Goal: Task Accomplishment & Management: Use online tool/utility

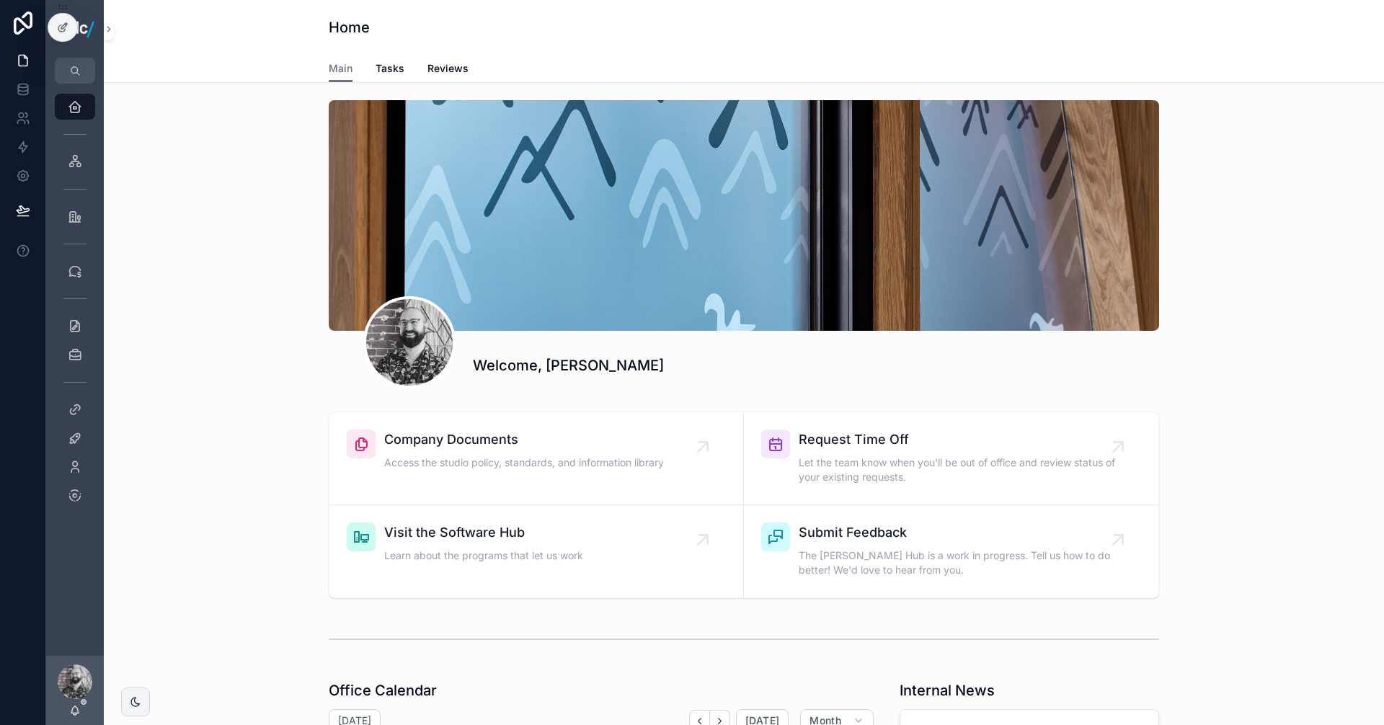
click at [1287, 325] on div "Welcome, [PERSON_NAME]" at bounding box center [743, 244] width 1257 height 300
click at [1307, 354] on div "Welcome, [PERSON_NAME]" at bounding box center [743, 244] width 1257 height 300
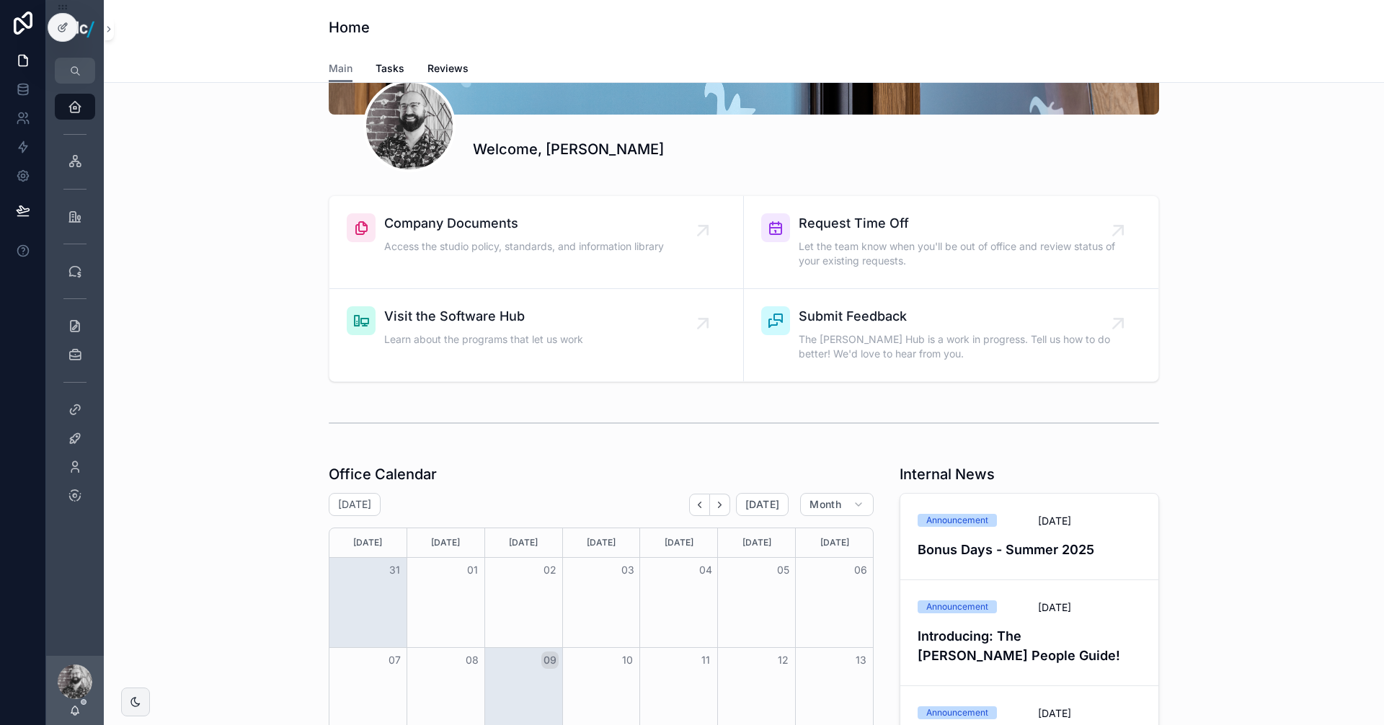
scroll to position [360, 0]
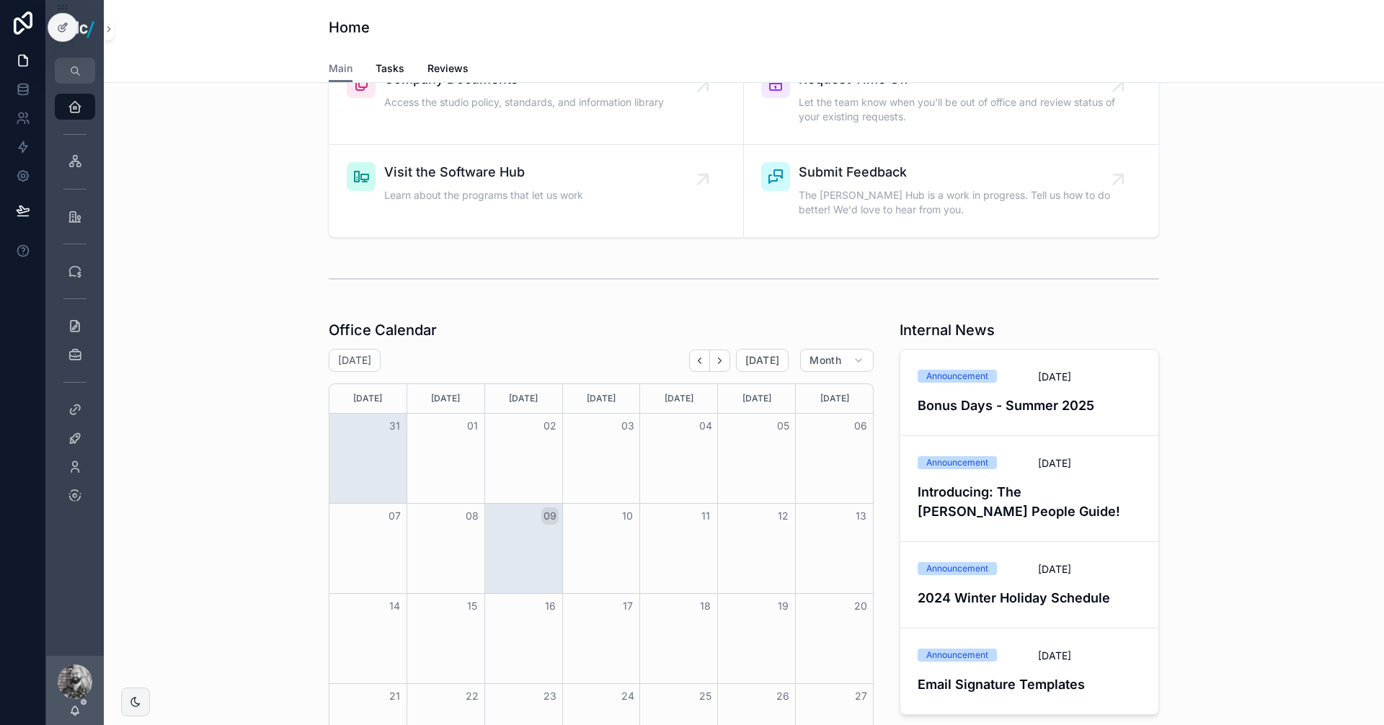
click at [1221, 350] on div "Office Calendar [DATE] [DATE] Month [DATE] [DATE] [DATE] [DATE] [DATE] [DATE] […" at bounding box center [743, 592] width 1257 height 556
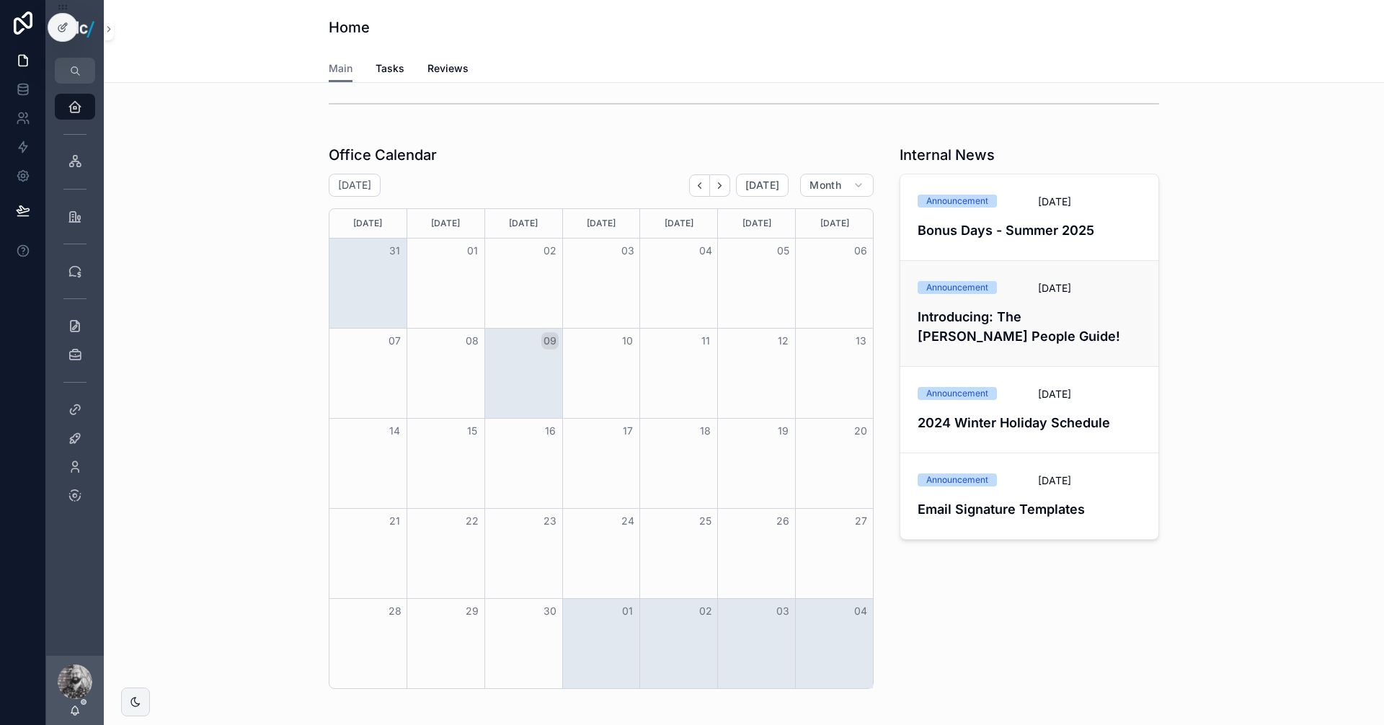
scroll to position [577, 0]
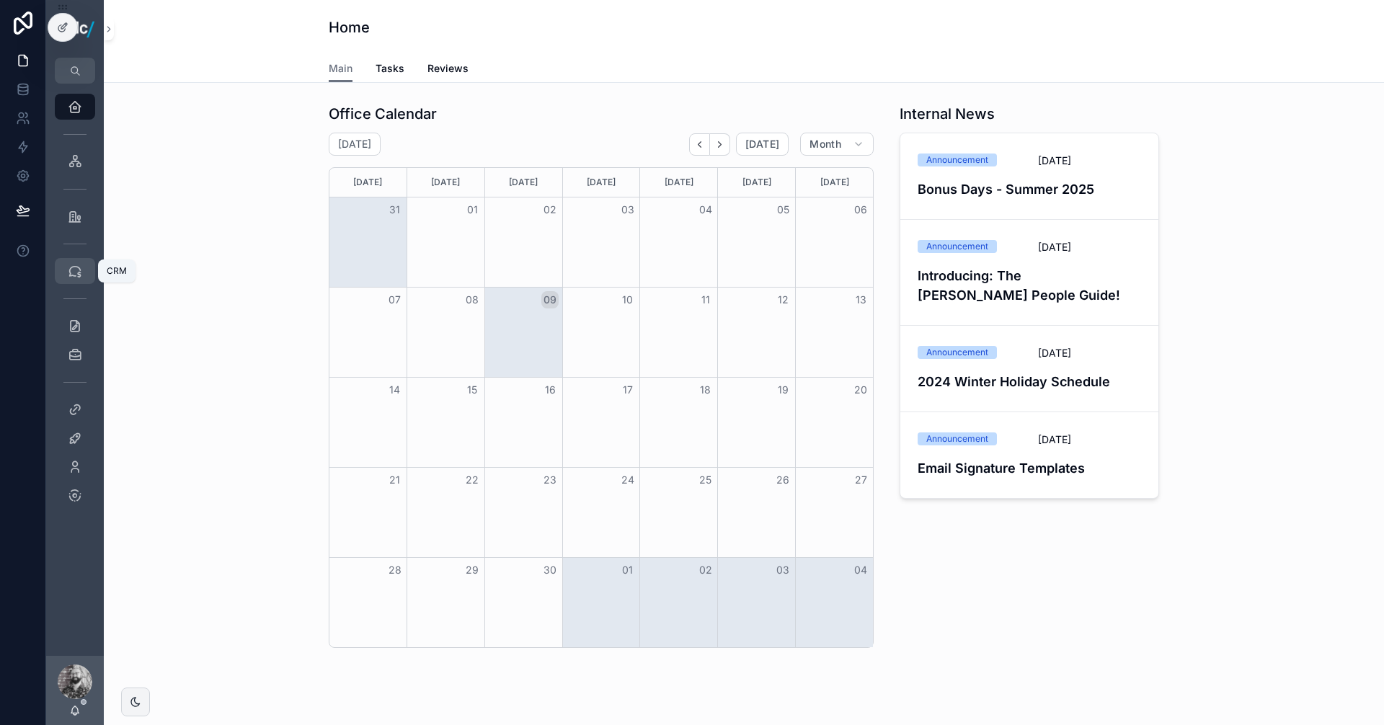
click at [76, 268] on icon "scrollable content" at bounding box center [75, 271] width 14 height 14
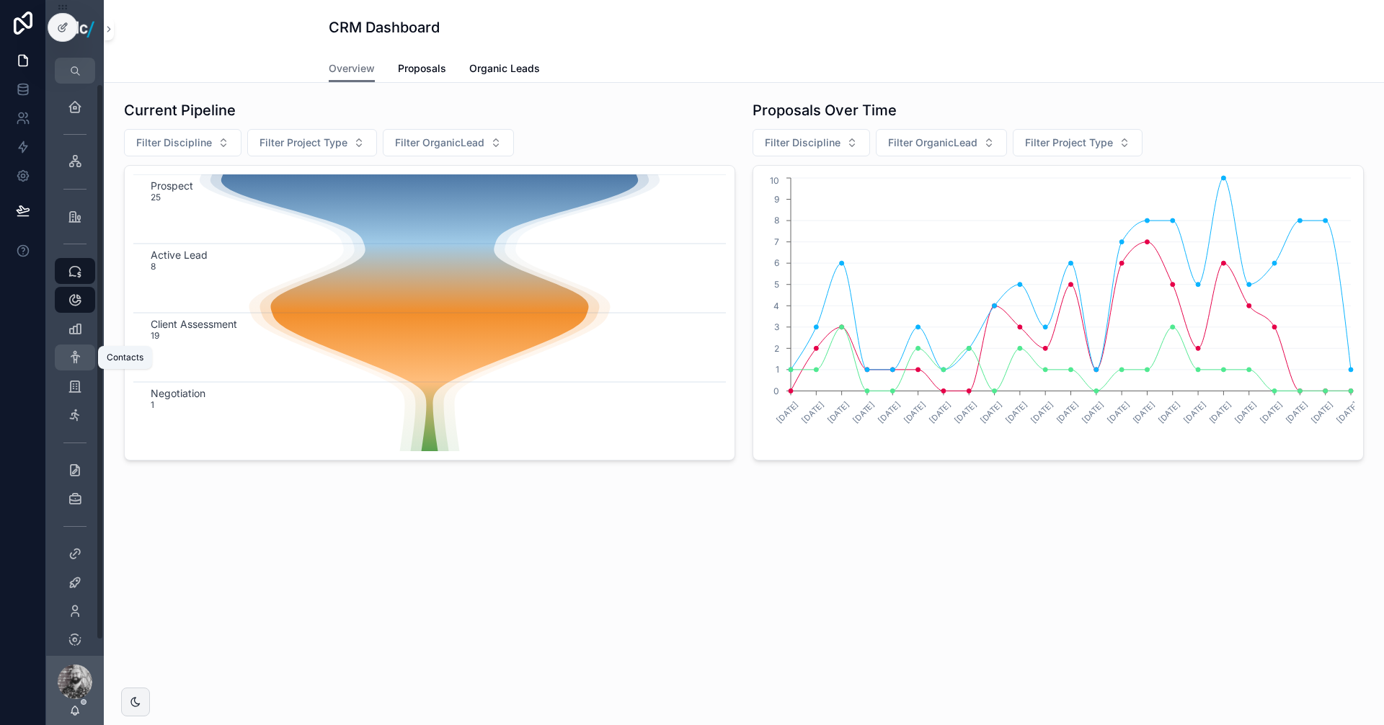
click at [71, 356] on icon "scrollable content" at bounding box center [75, 357] width 14 height 14
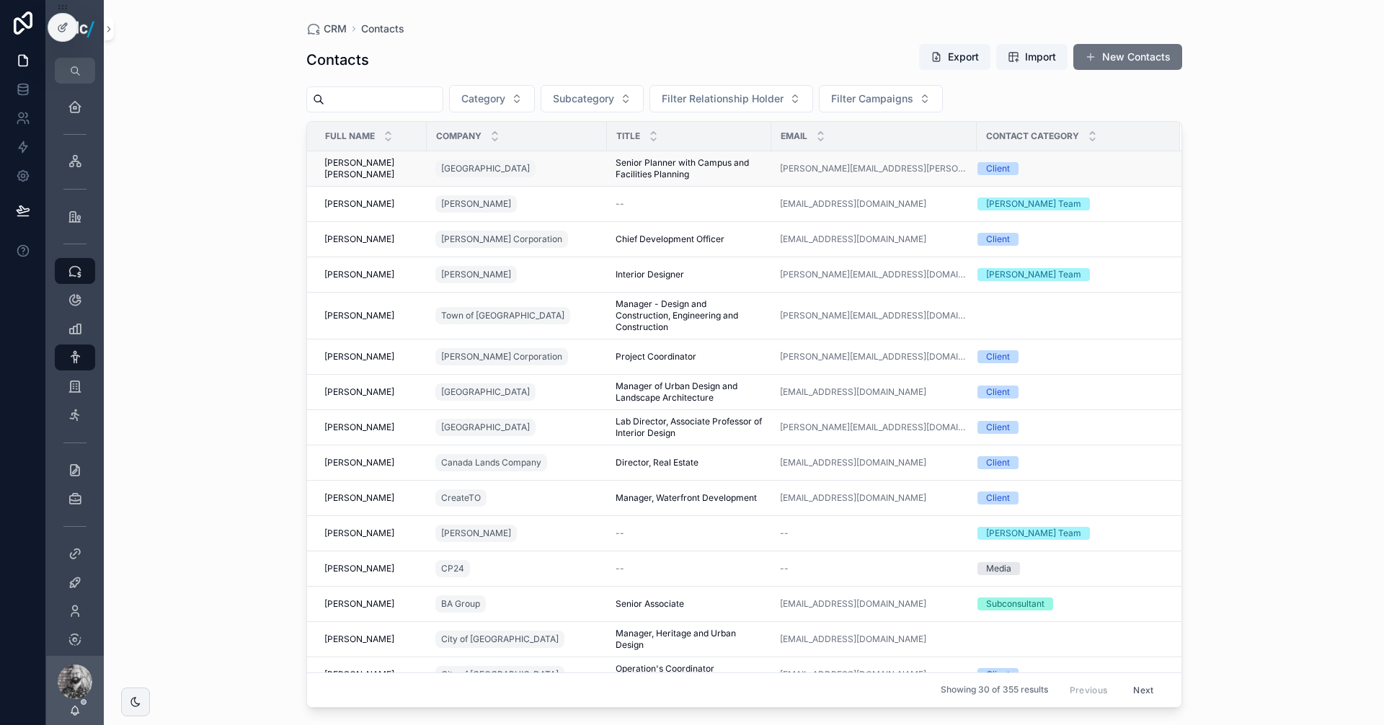
click at [555, 173] on div "[GEOGRAPHIC_DATA]" at bounding box center [516, 168] width 163 height 23
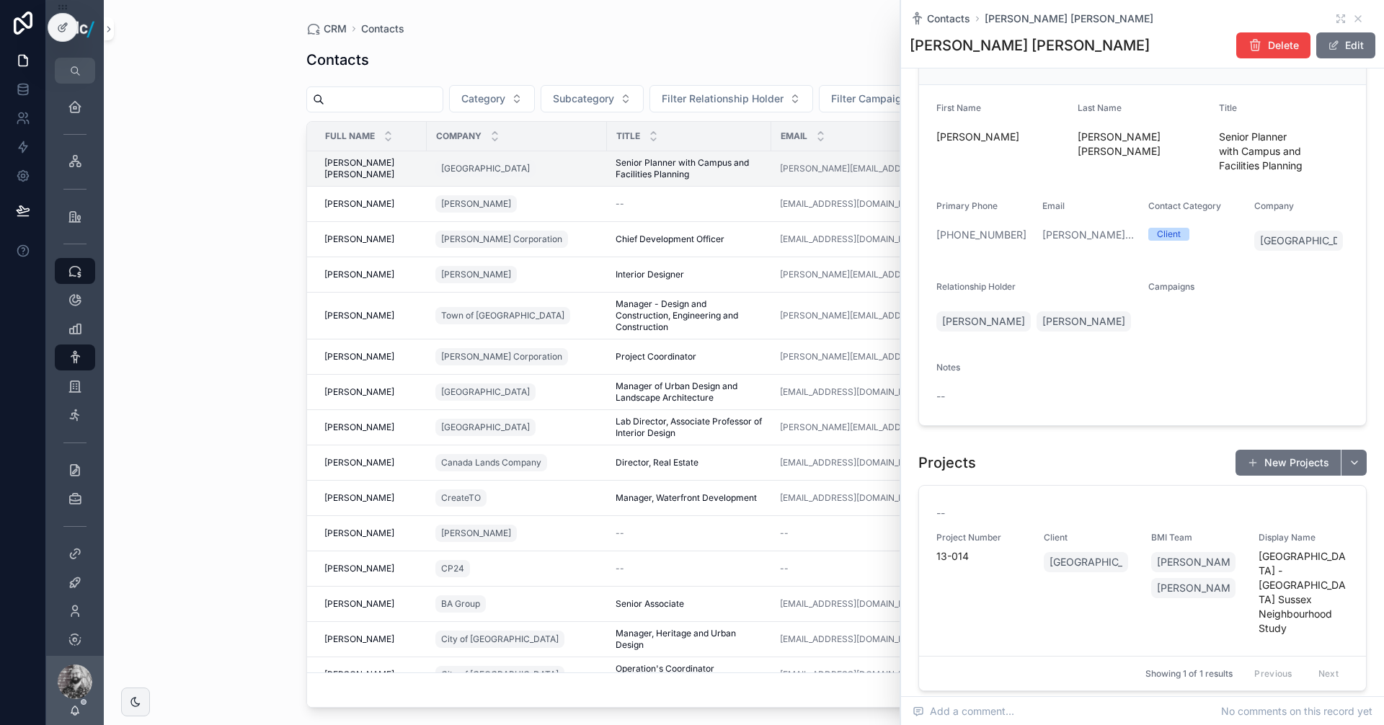
scroll to position [40, 0]
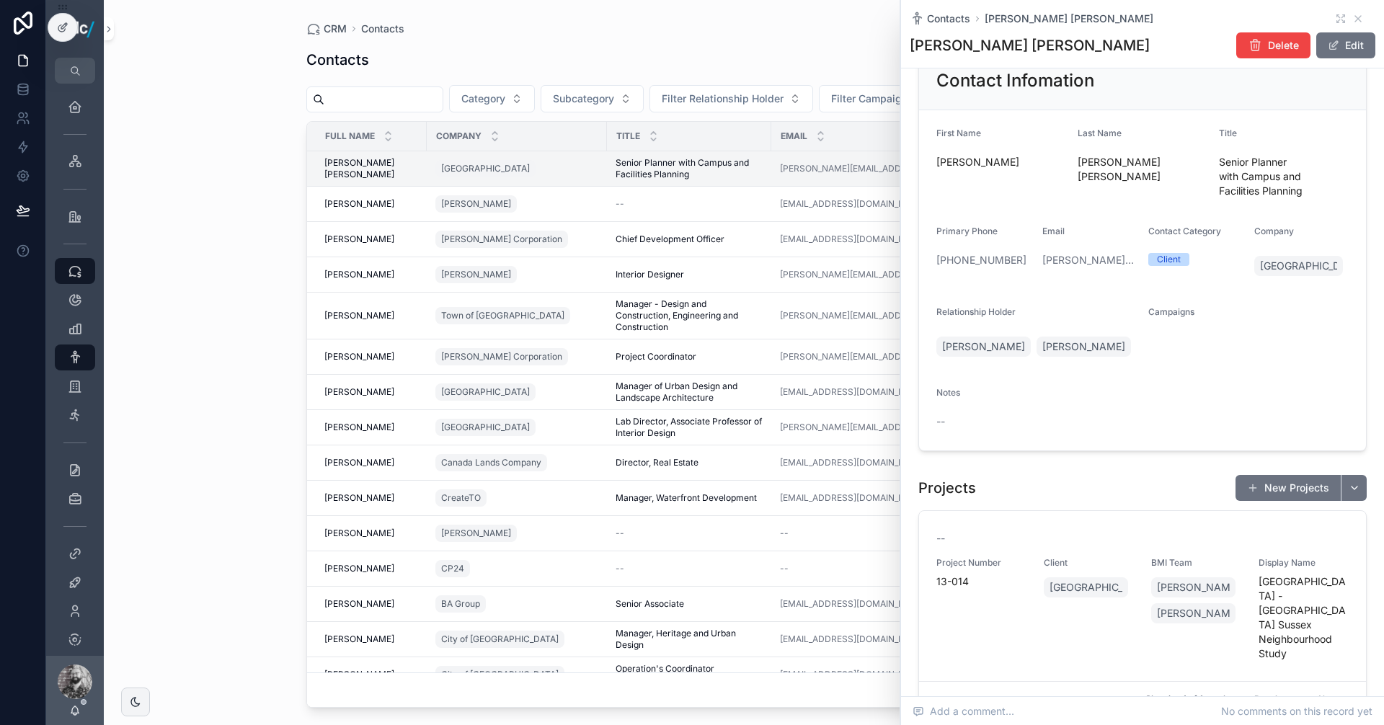
click at [1161, 342] on div "Campaigns" at bounding box center [1248, 335] width 200 height 58
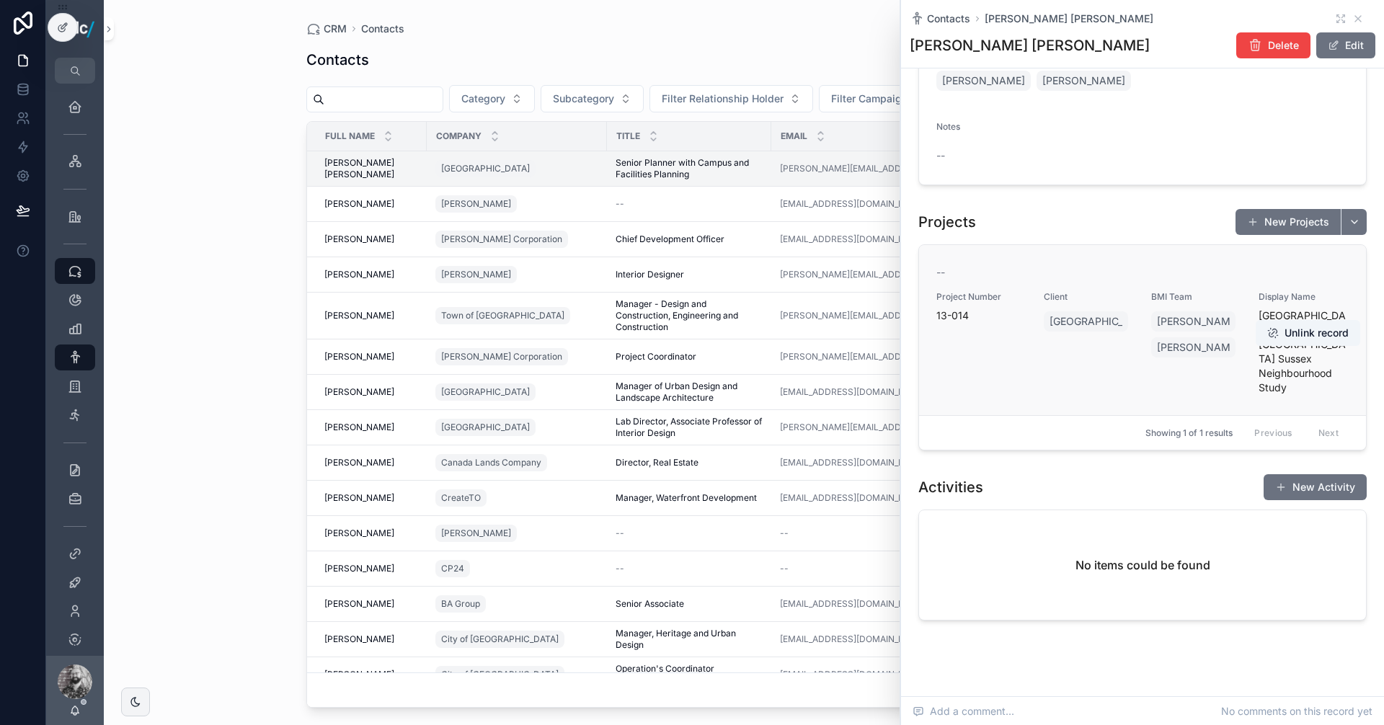
scroll to position [329, 0]
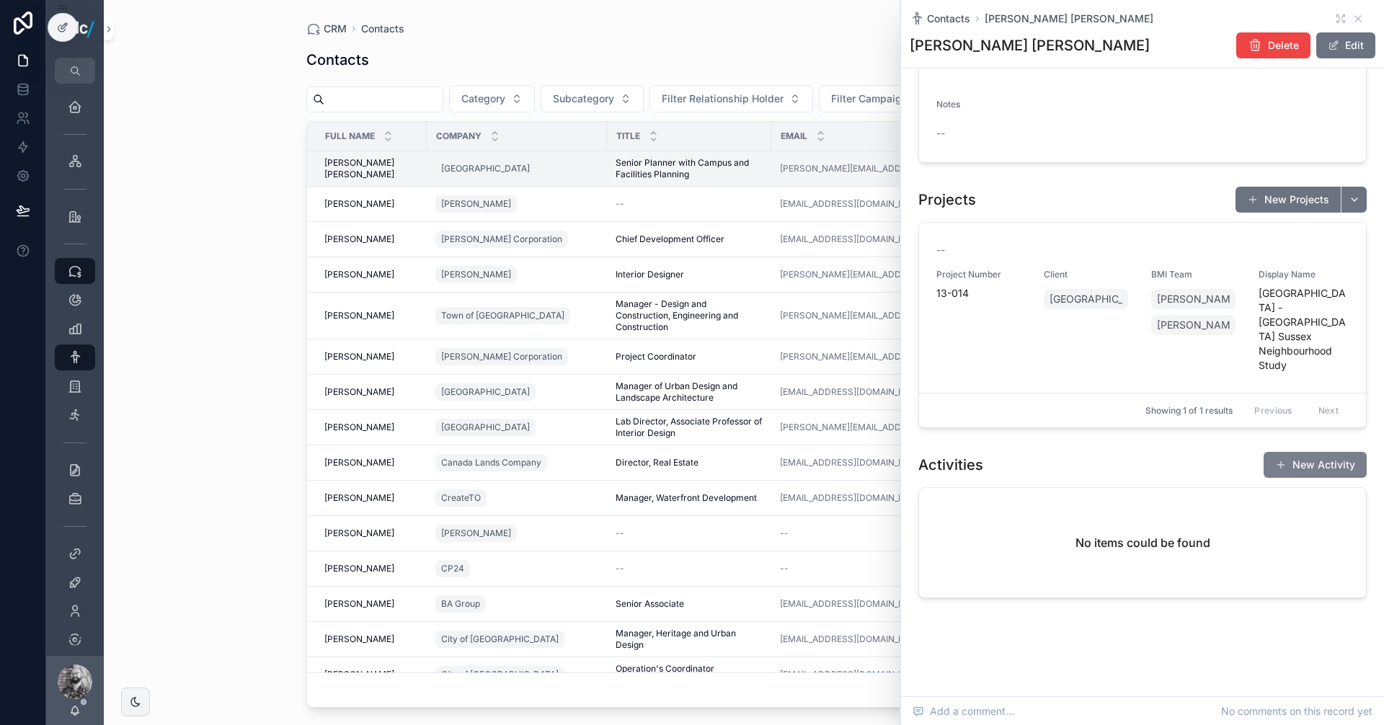
click at [1287, 467] on button "New Activity" at bounding box center [1315, 465] width 103 height 26
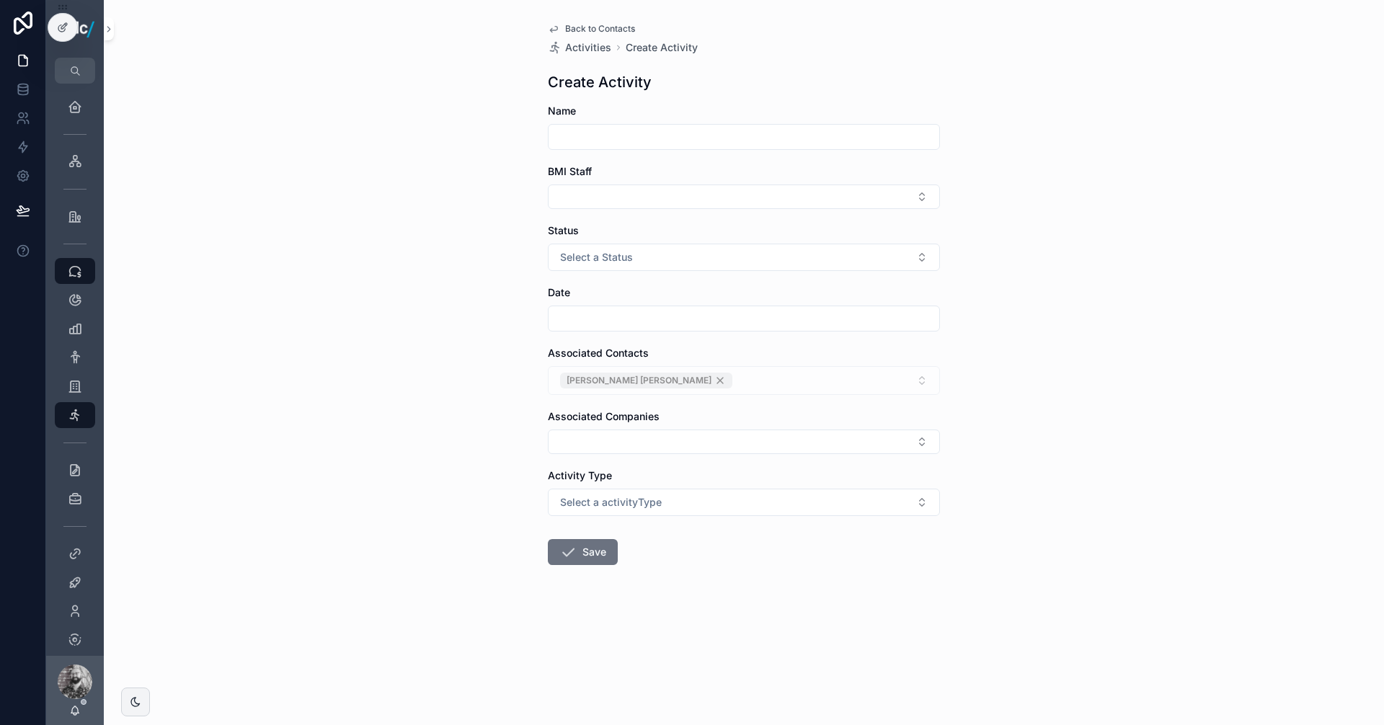
click at [596, 24] on span "Back to Contacts" at bounding box center [600, 29] width 70 height 12
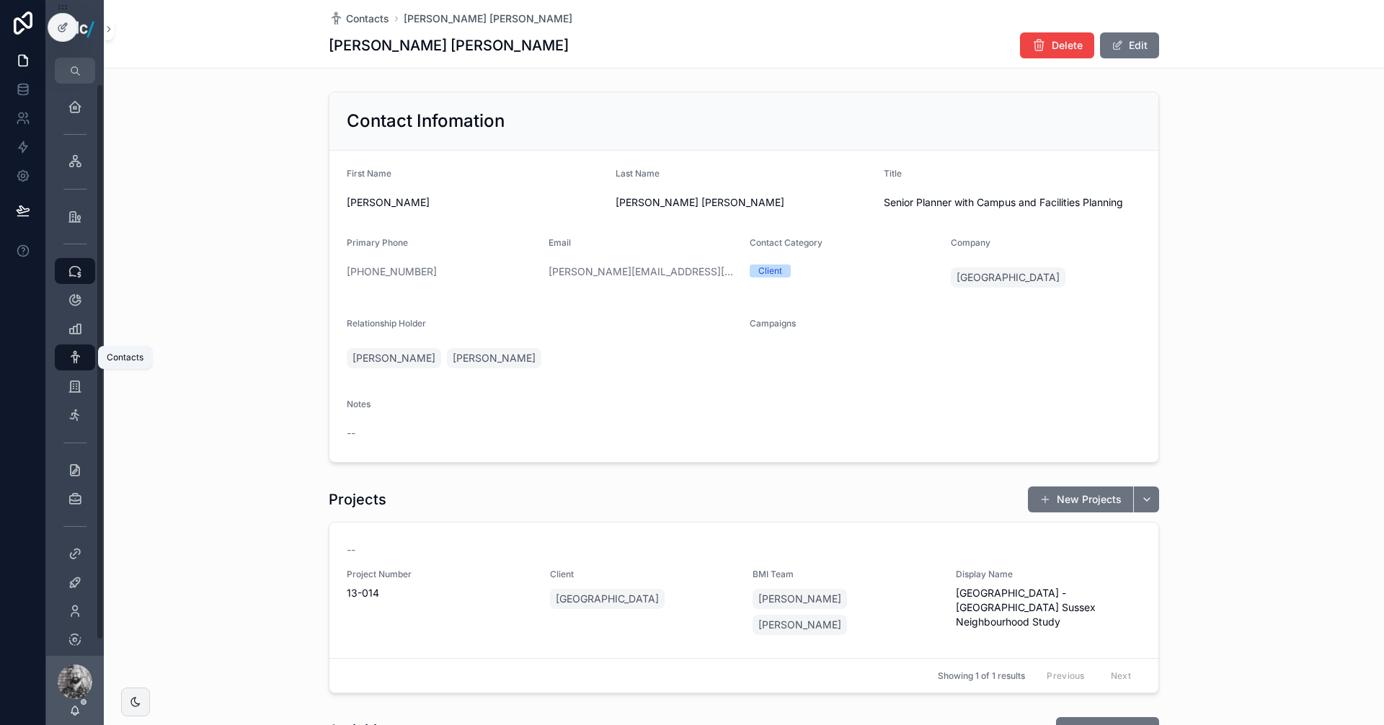
click at [71, 362] on icon "scrollable content" at bounding box center [75, 357] width 14 height 14
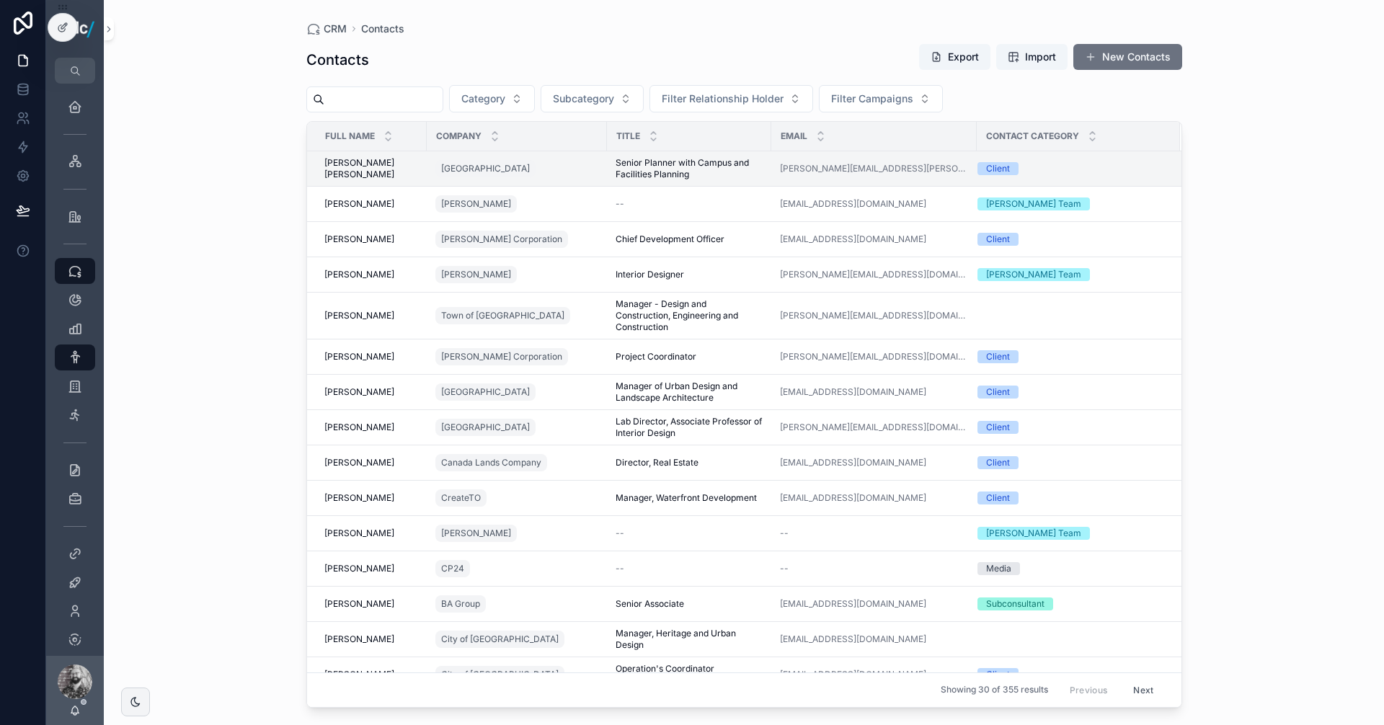
click at [395, 102] on input "scrollable content" at bounding box center [383, 99] width 118 height 20
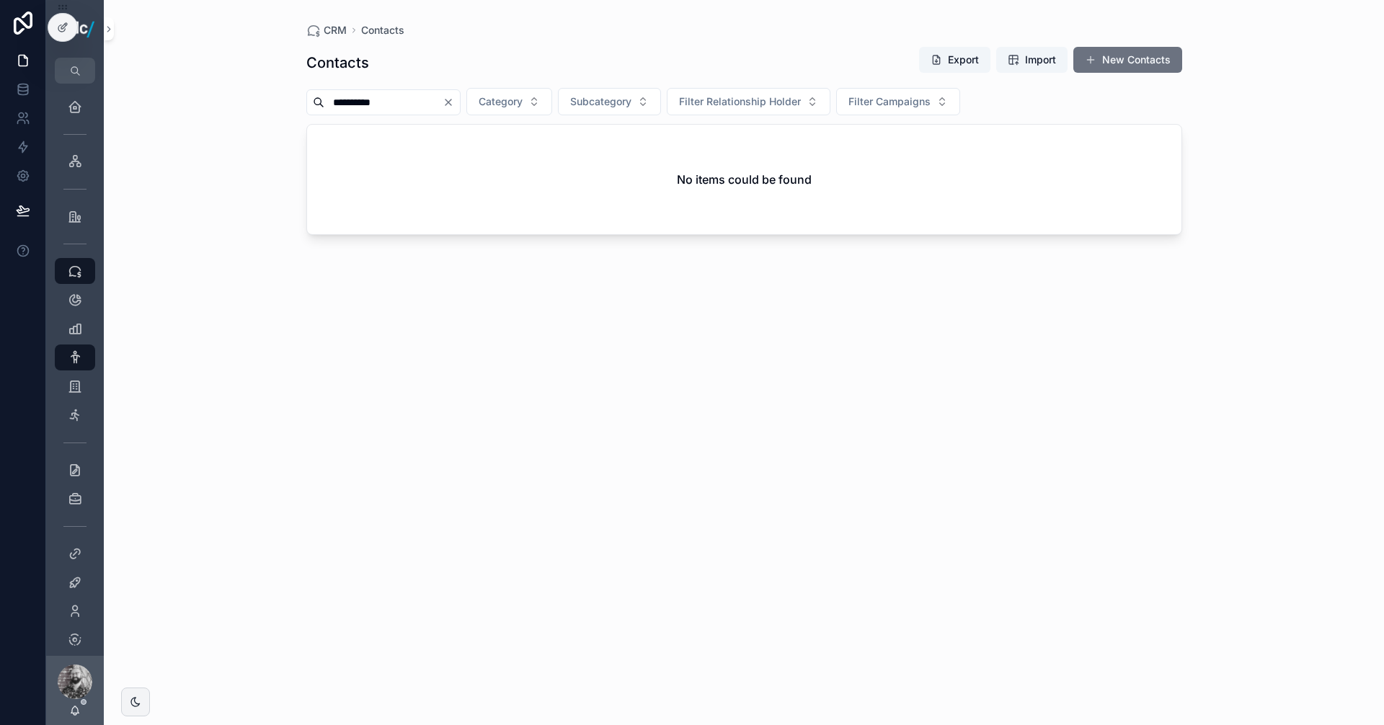
drag, startPoint x: 394, startPoint y: 102, endPoint x: 346, endPoint y: 102, distance: 48.3
click at [346, 102] on input "**********" at bounding box center [383, 102] width 118 height 20
type input "*"
type input "****"
drag, startPoint x: 391, startPoint y: 101, endPoint x: 298, endPoint y: 105, distance: 93.8
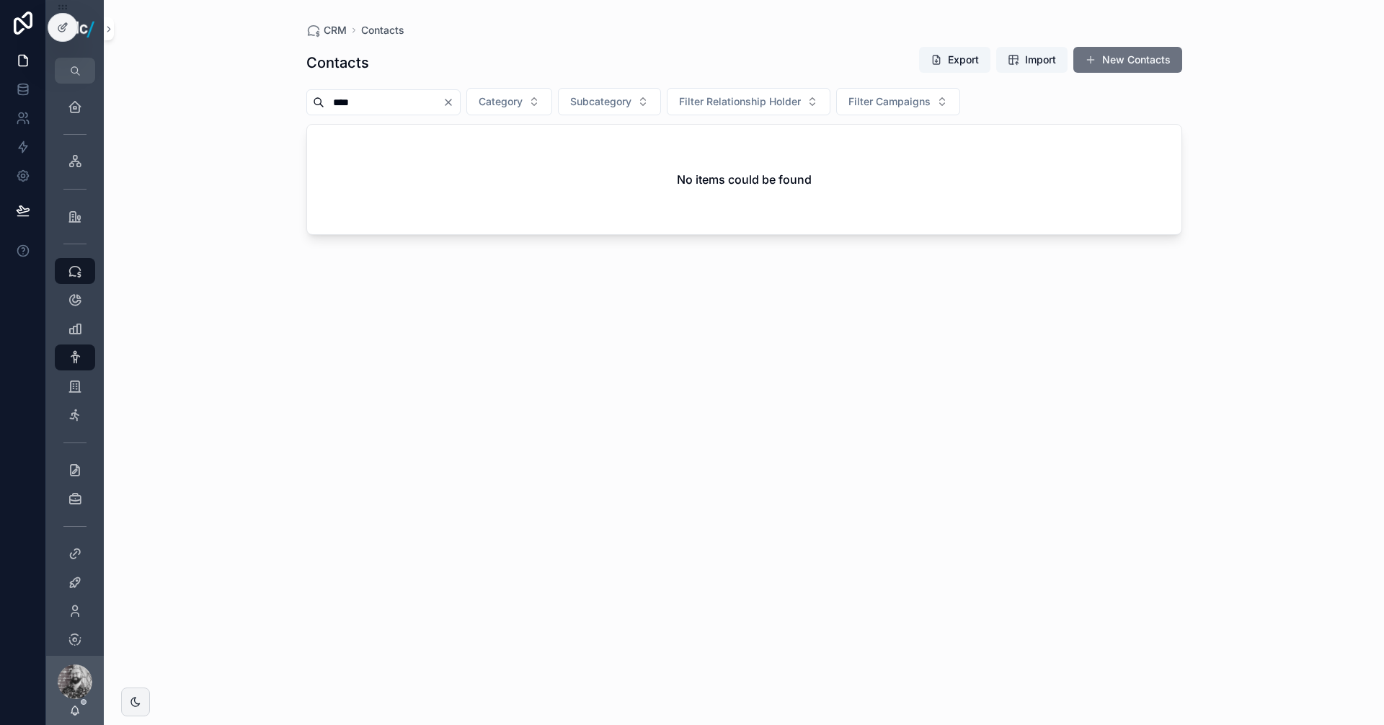
click at [298, 105] on div "CRM Contacts Contacts Export Import New Contacts **** Category Subcategory Filt…" at bounding box center [744, 354] width 922 height 708
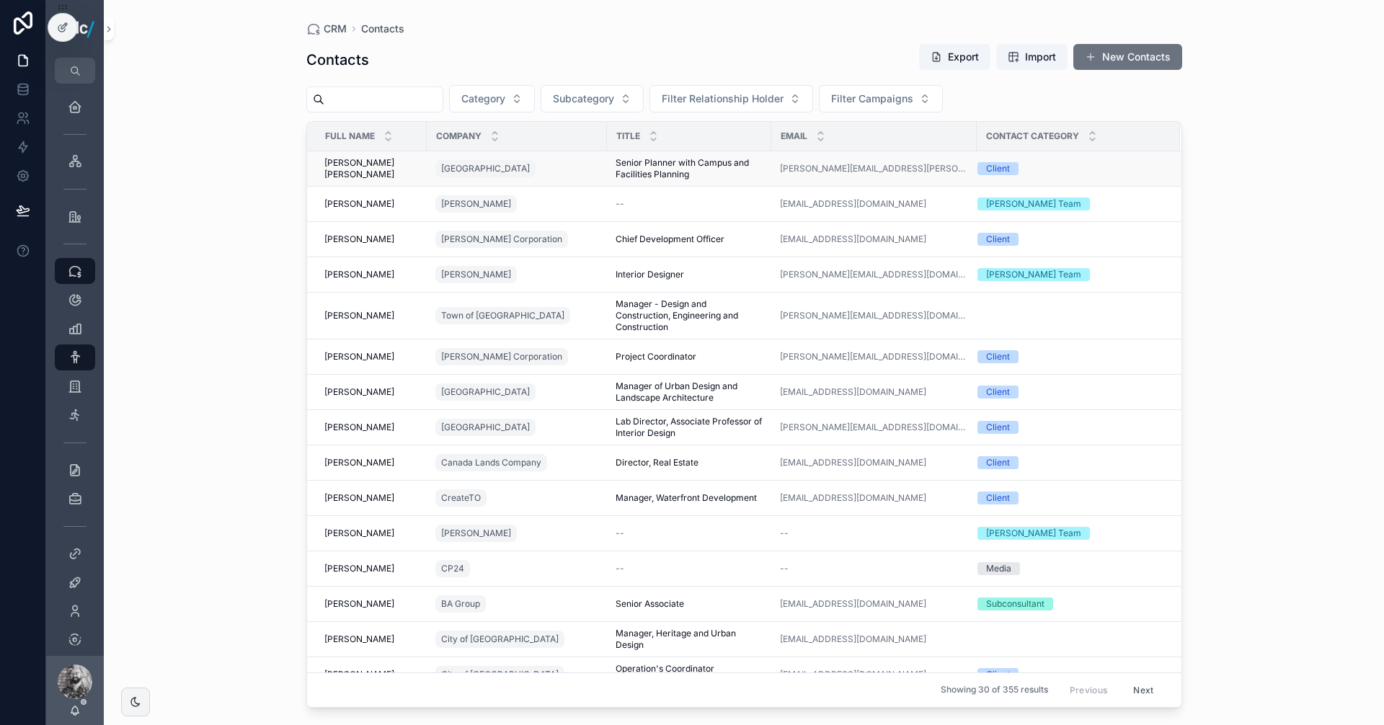
click at [556, 169] on div "[GEOGRAPHIC_DATA]" at bounding box center [516, 168] width 163 height 23
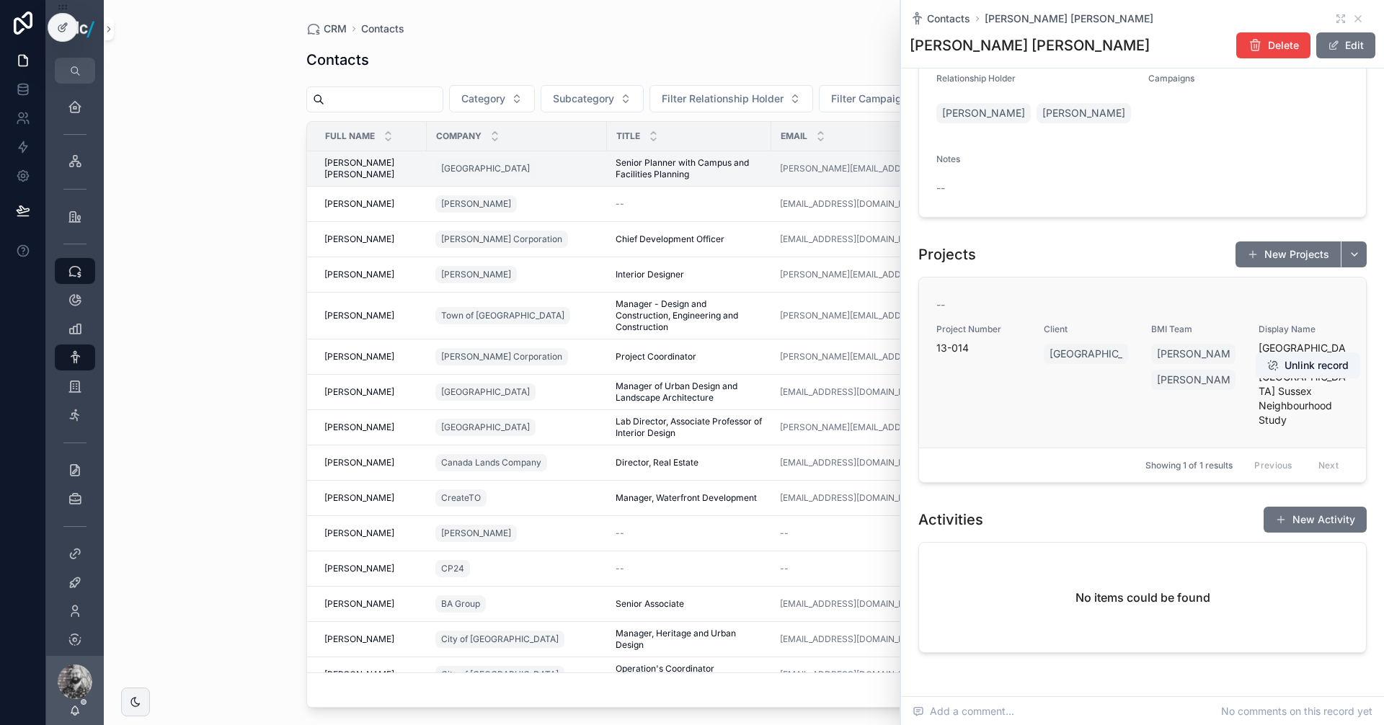
scroll to position [329, 0]
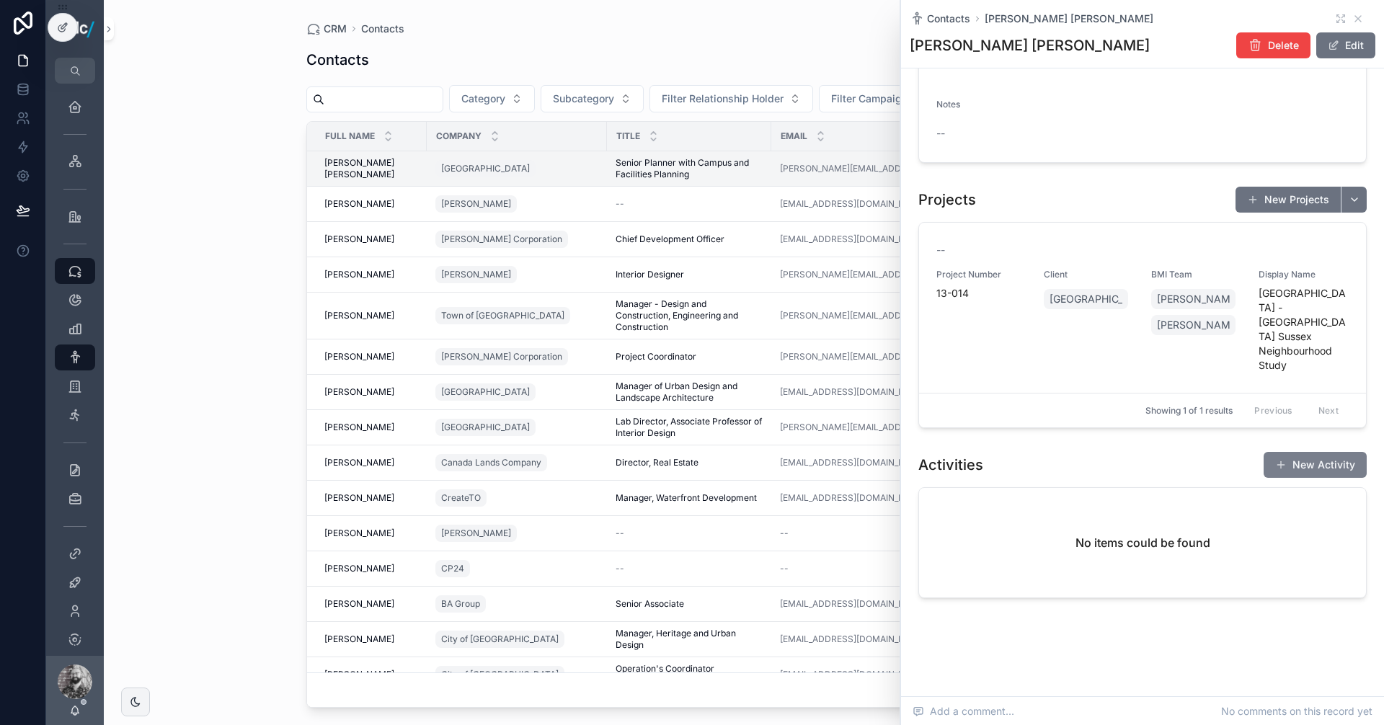
click at [1311, 466] on button "New Activity" at bounding box center [1315, 465] width 103 height 26
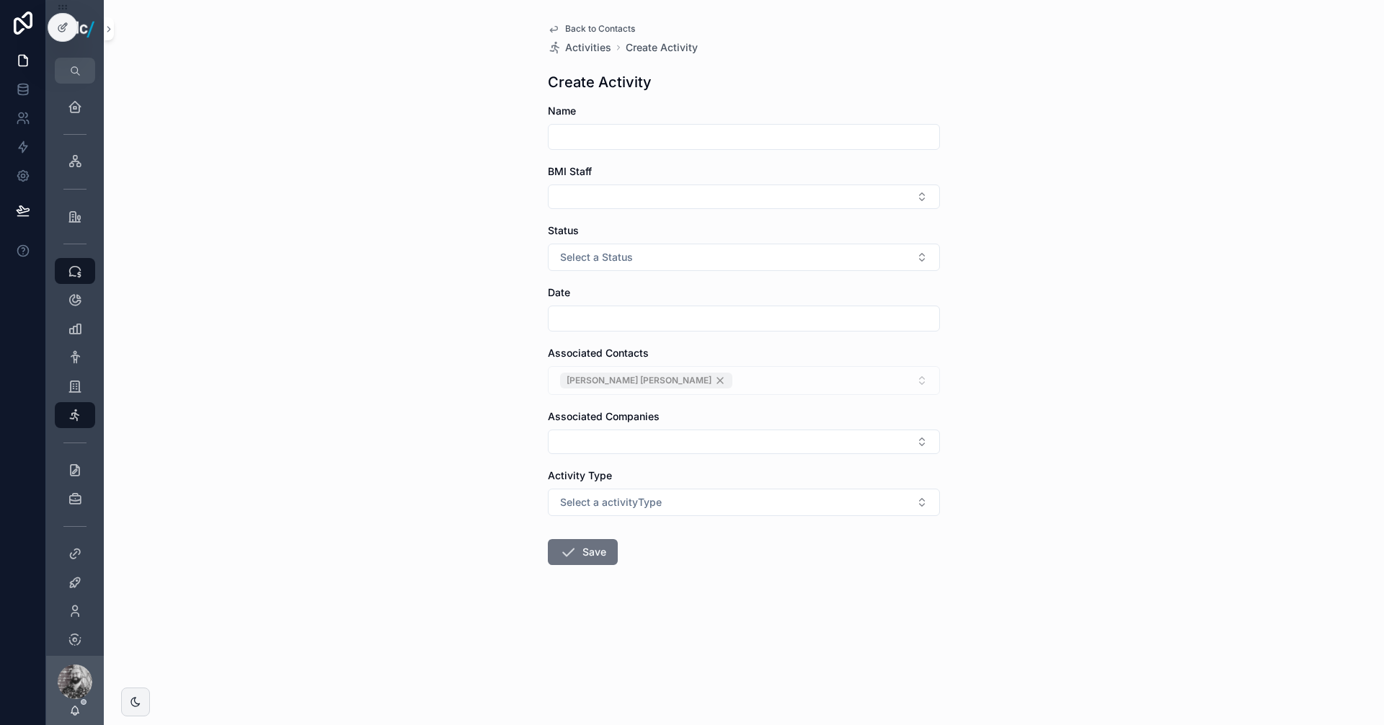
drag, startPoint x: 568, startPoint y: 130, endPoint x: 630, endPoint y: 131, distance: 62.0
click at [568, 130] on input "scrollable content" at bounding box center [744, 137] width 391 height 20
click at [1001, 149] on div "Back to Contacts Activities Create Activity Create Activity Name BMI Staff Stat…" at bounding box center [744, 362] width 1280 height 725
click at [630, 264] on span "Select a Status" at bounding box center [596, 257] width 73 height 14
click at [395, 335] on div "Back to Contacts Activities Create Activity Create Activity Name BMI Staff Stat…" at bounding box center [744, 362] width 1280 height 725
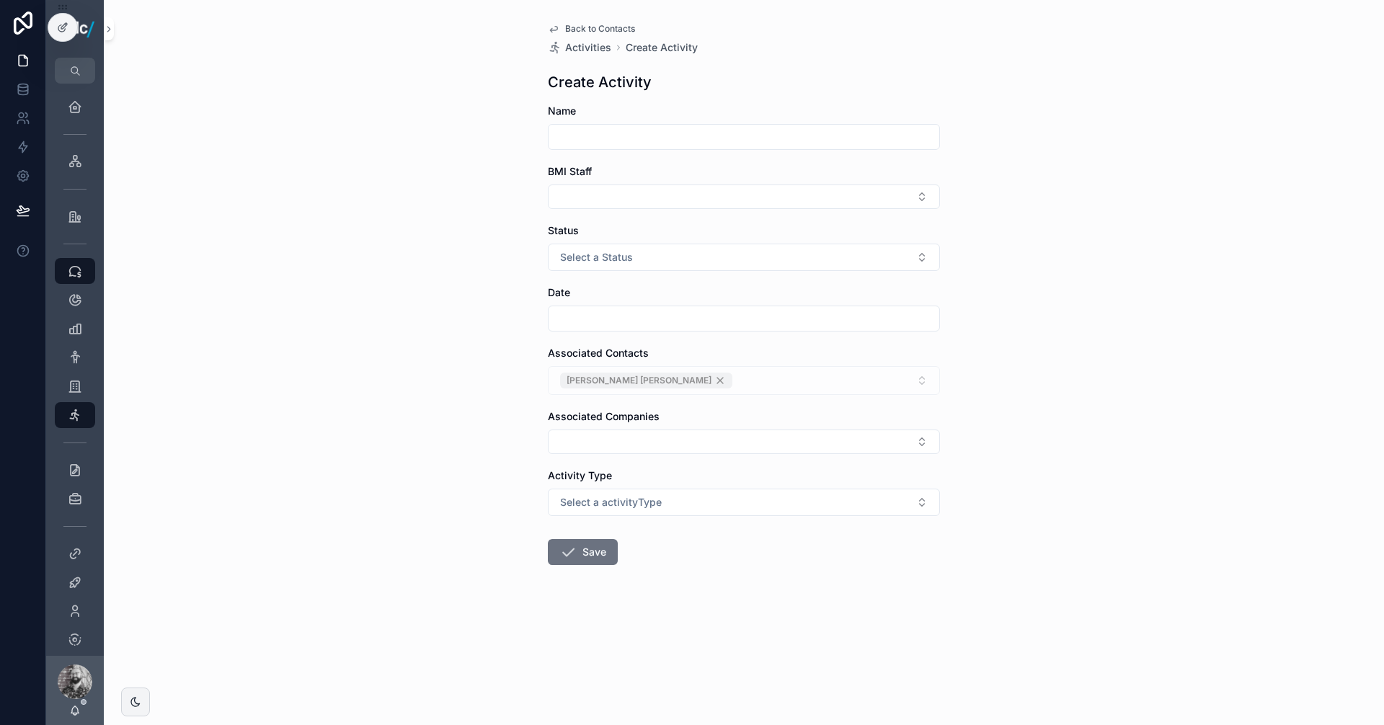
click at [597, 316] on input "scrollable content" at bounding box center [744, 319] width 391 height 20
click at [442, 374] on div "Back to Contacts Activities Create Activity Create Activity Name BMI Staff Stat…" at bounding box center [744, 362] width 1280 height 725
click at [670, 502] on button "Select a activityType" at bounding box center [744, 502] width 392 height 27
click at [606, 25] on span "Back to Contacts" at bounding box center [600, 29] width 70 height 12
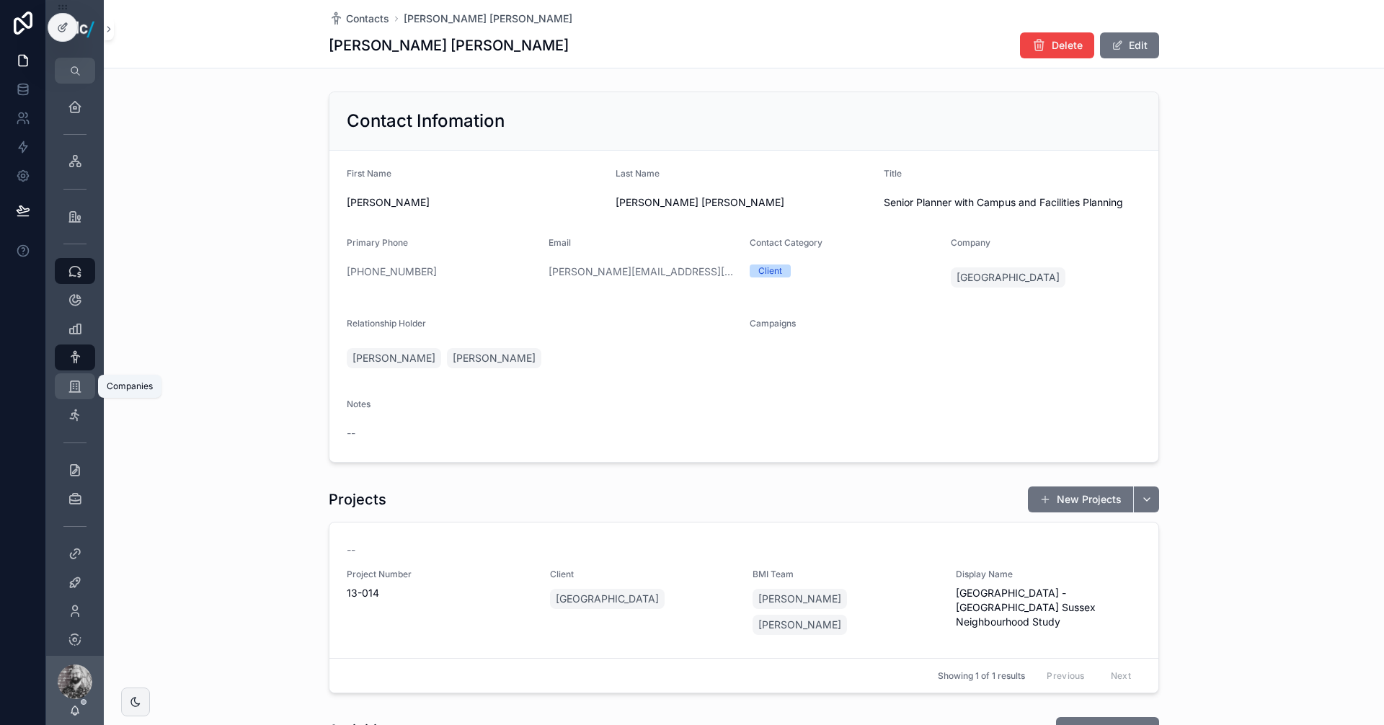
click at [79, 394] on div "Companies" at bounding box center [74, 386] width 23 height 23
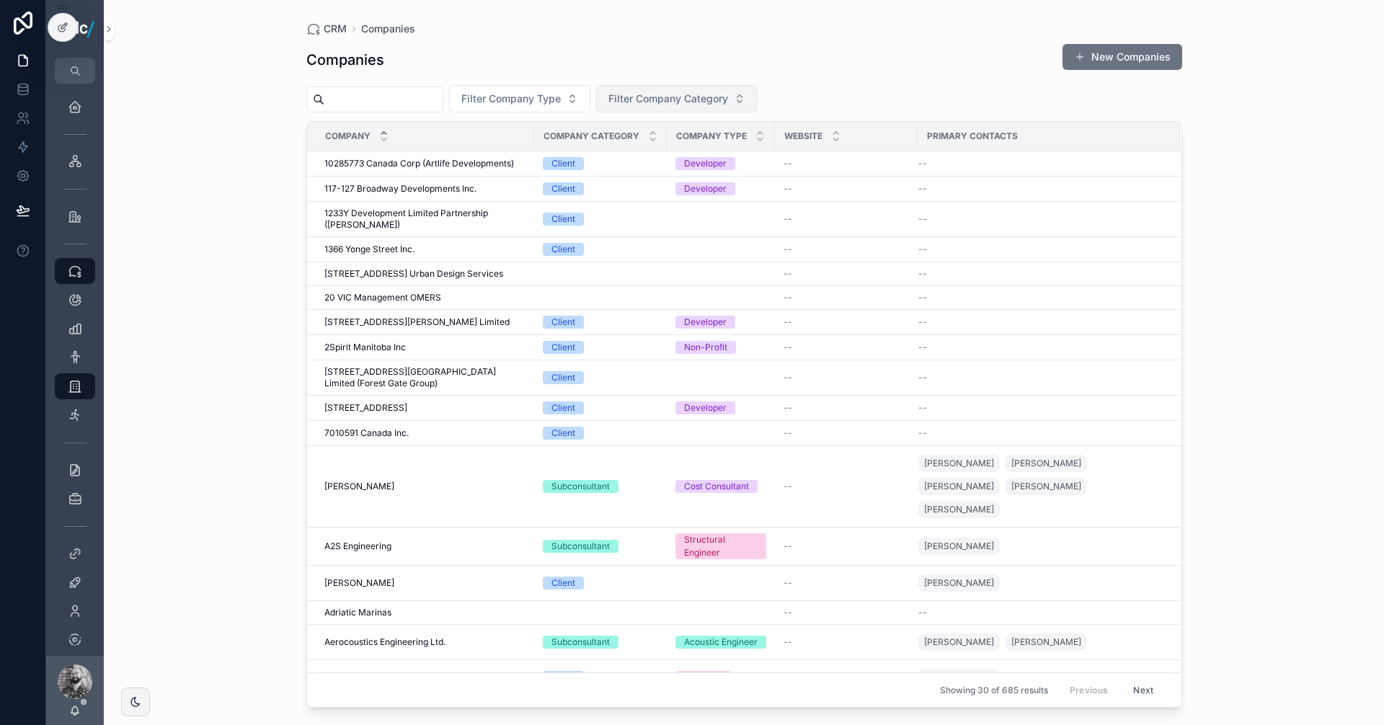
click at [718, 89] on button "Filter Company Category" at bounding box center [676, 98] width 161 height 27
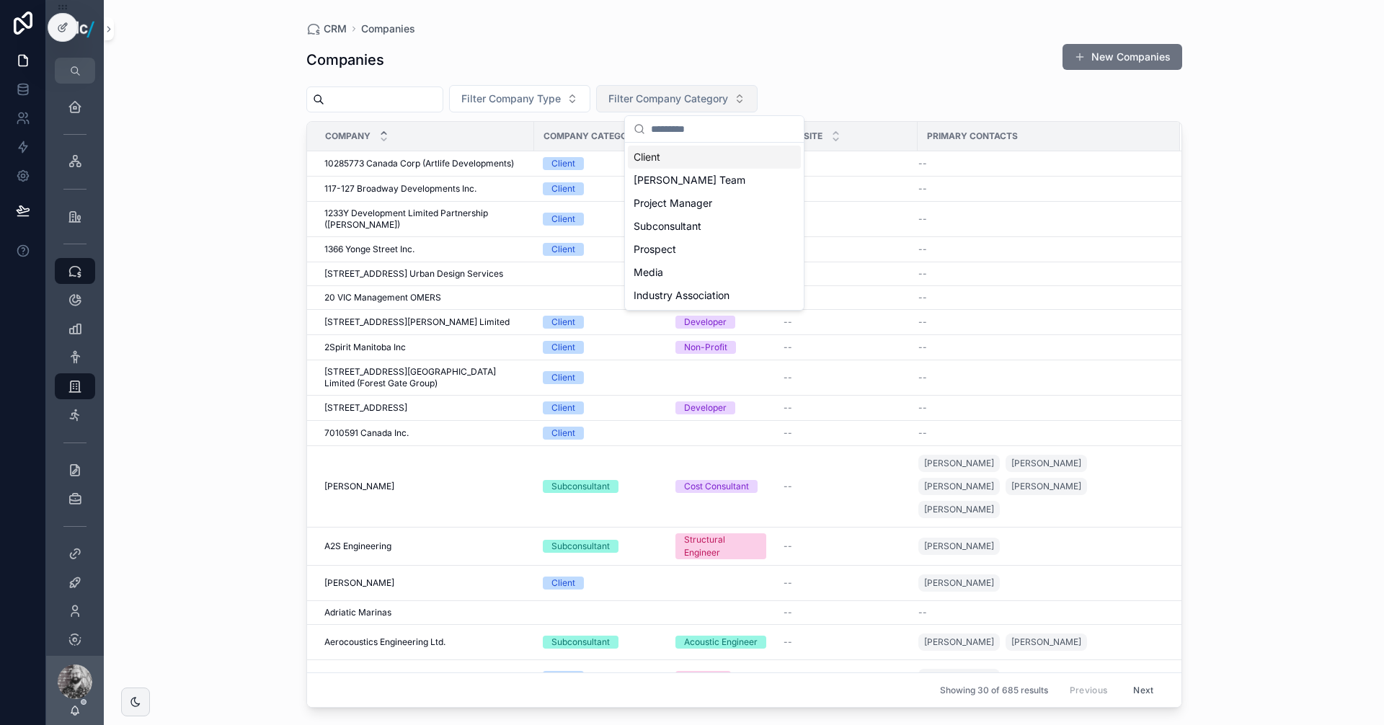
click at [710, 105] on span "Filter Company Category" at bounding box center [668, 99] width 120 height 14
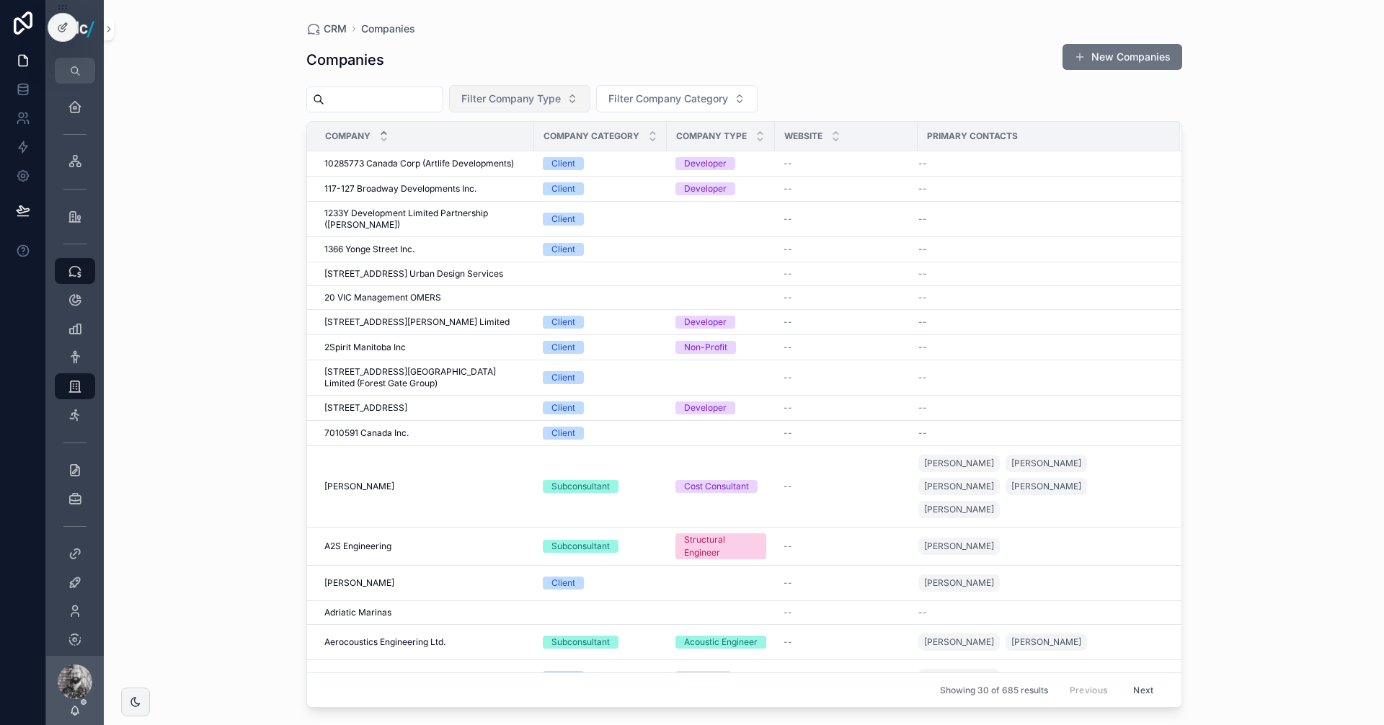
click at [590, 92] on button "Filter Company Type" at bounding box center [519, 98] width 141 height 27
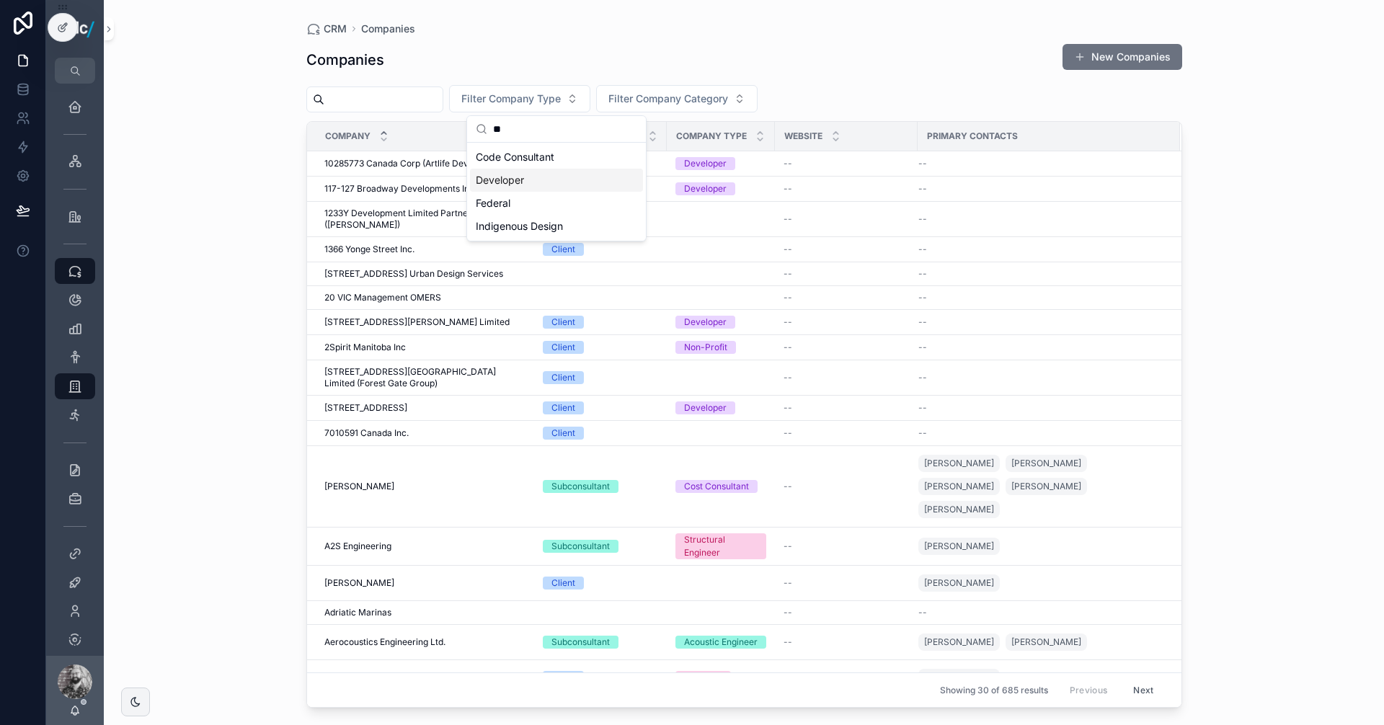
type input "**"
click at [528, 183] on div "Developer" at bounding box center [556, 180] width 173 height 23
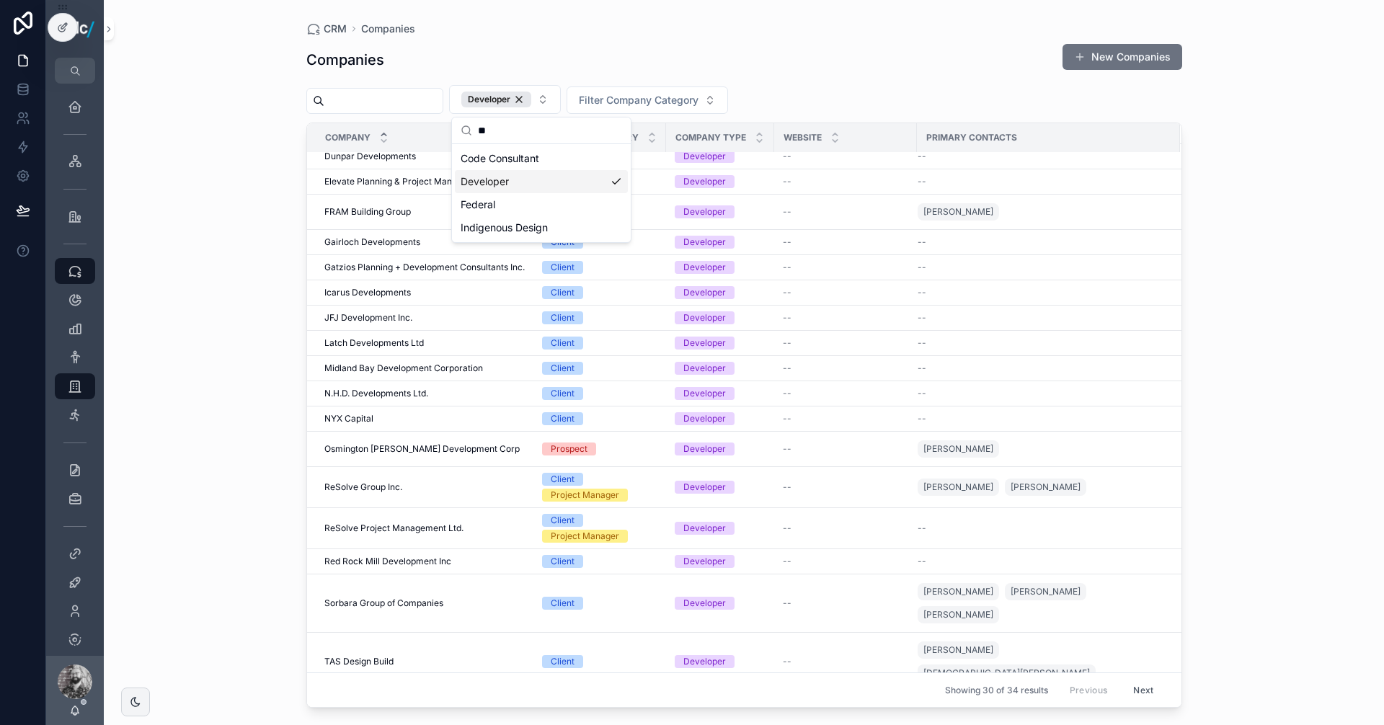
scroll to position [477, 0]
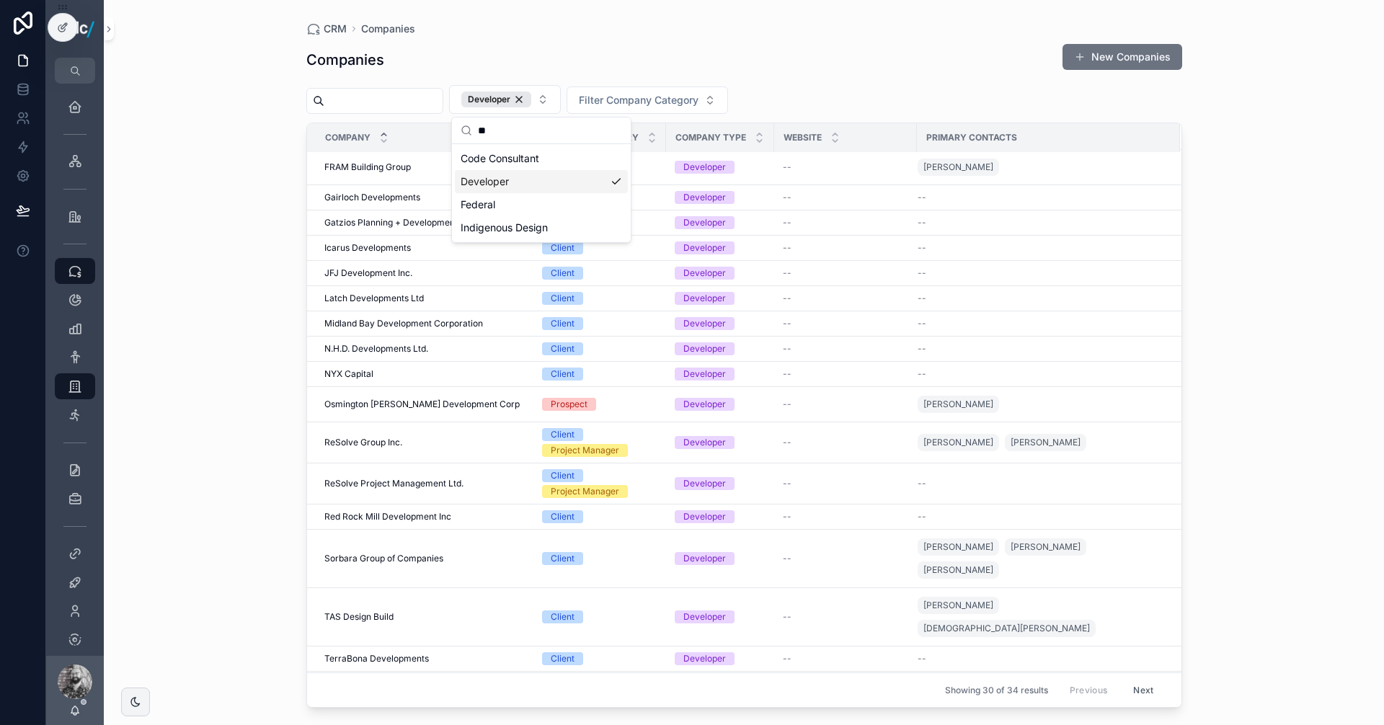
click at [1276, 213] on div "CRM Companies Companies New Companies Developer Filter Company Category Company…" at bounding box center [744, 362] width 1280 height 725
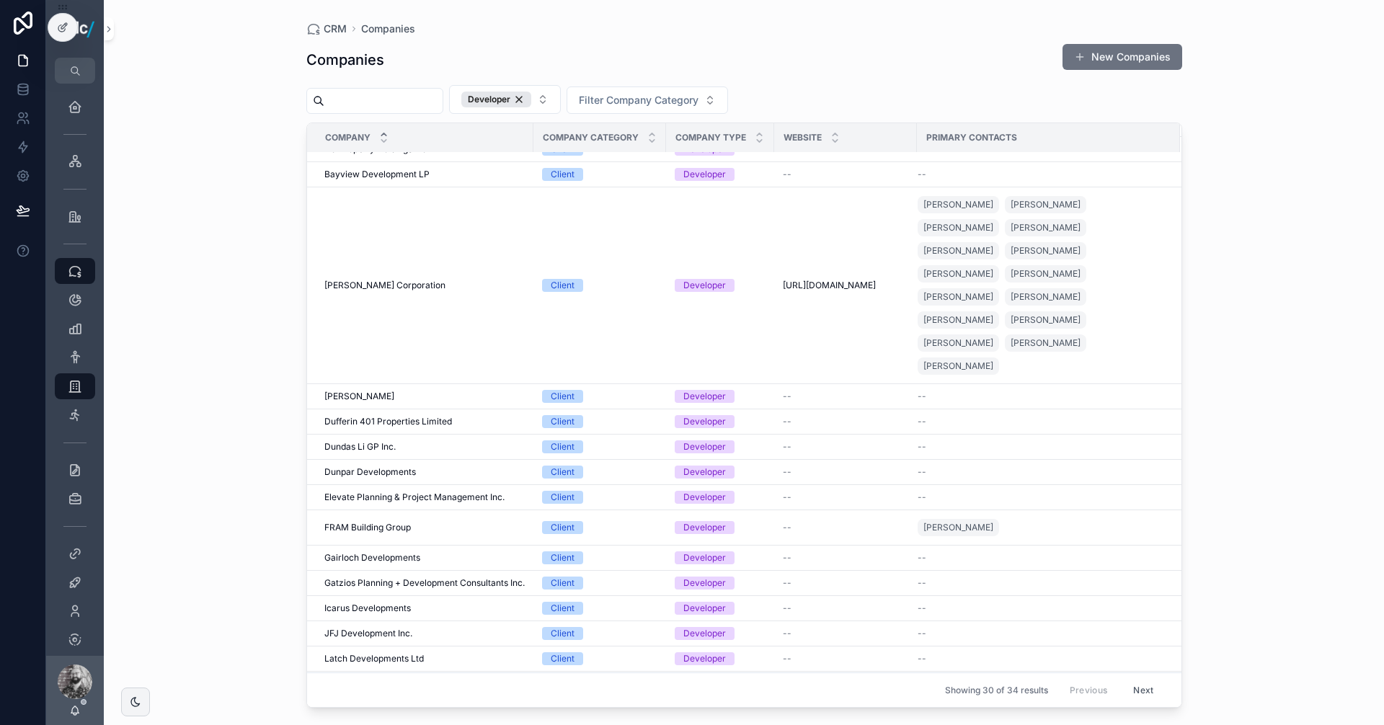
scroll to position [0, 0]
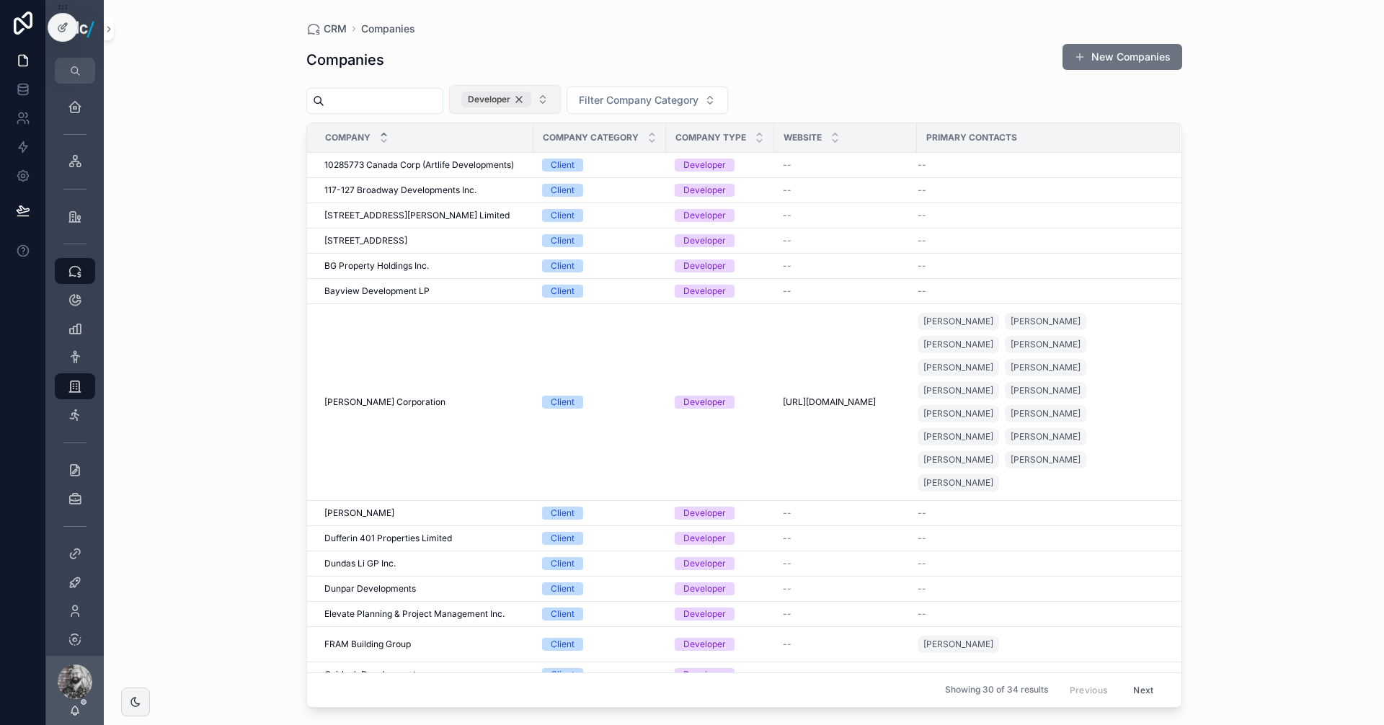
click at [531, 99] on div "Developer" at bounding box center [496, 100] width 70 height 16
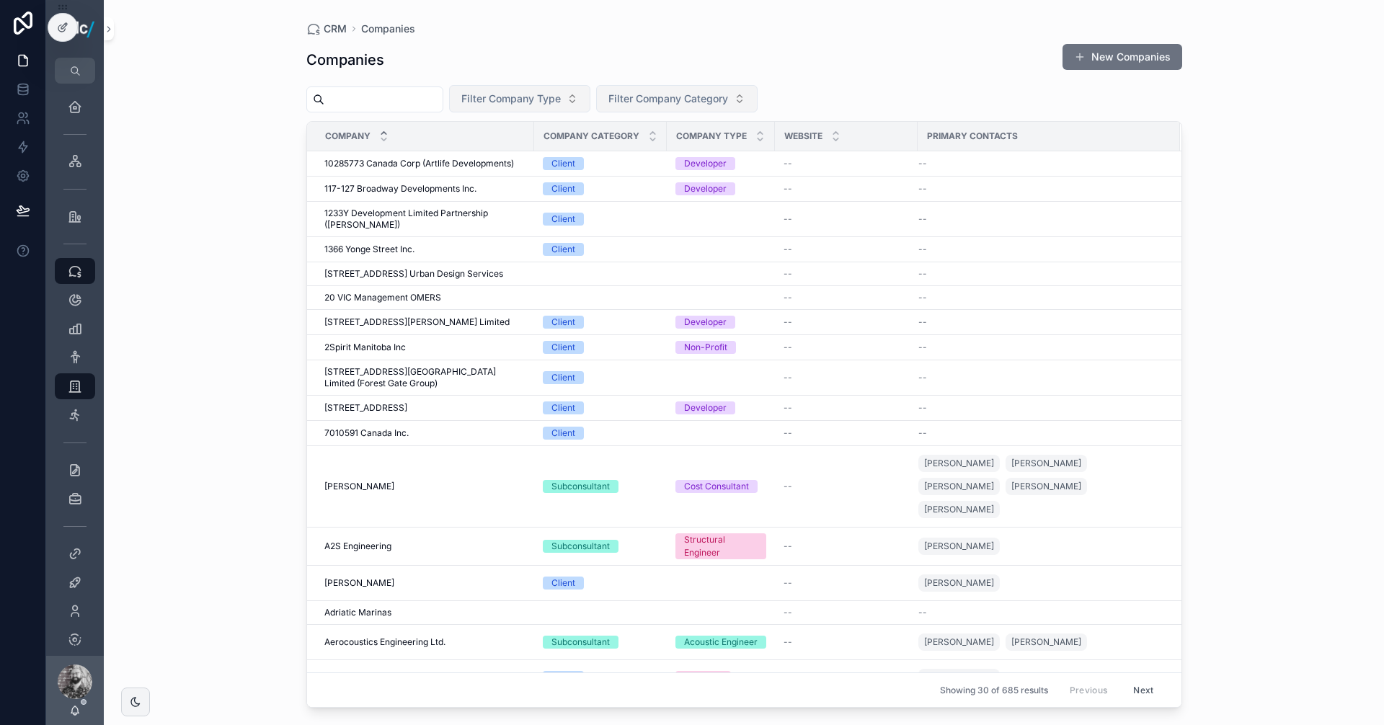
click at [717, 97] on span "Filter Company Category" at bounding box center [668, 99] width 120 height 14
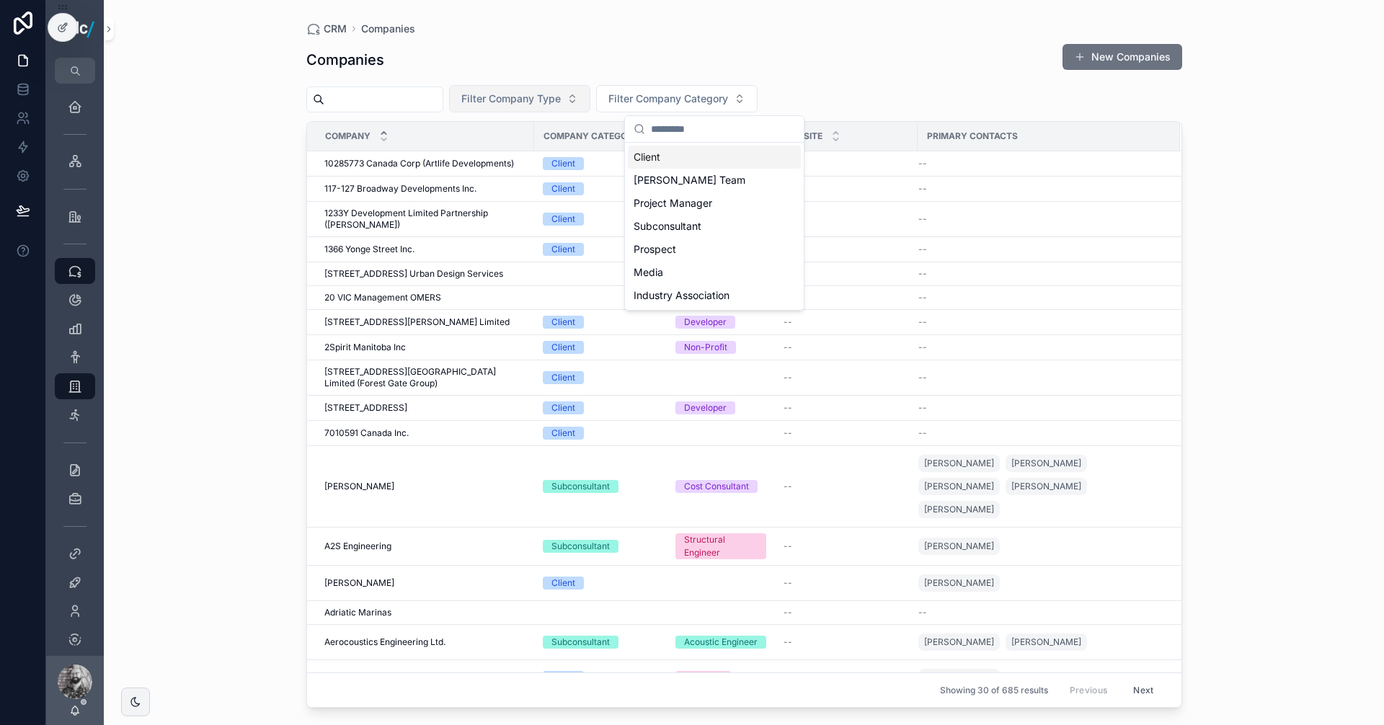
click at [740, 50] on div "Companies New Companies" at bounding box center [744, 59] width 876 height 33
